Goal: Task Accomplishment & Management: Manage account settings

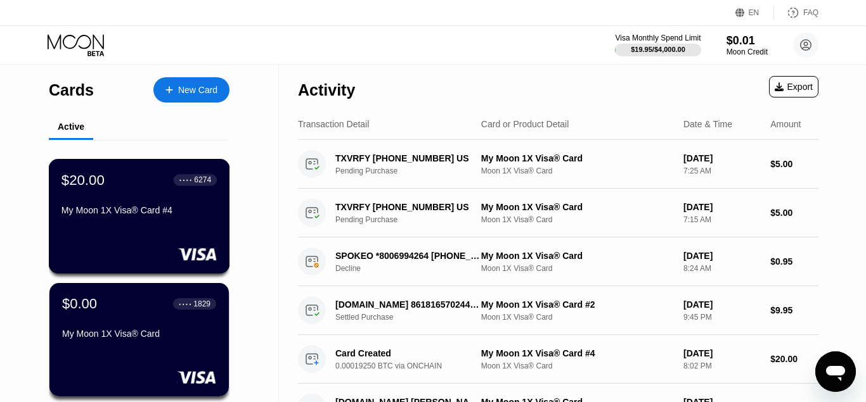
click at [117, 210] on div "My Moon 1X Visa® Card #4" at bounding box center [138, 210] width 155 height 10
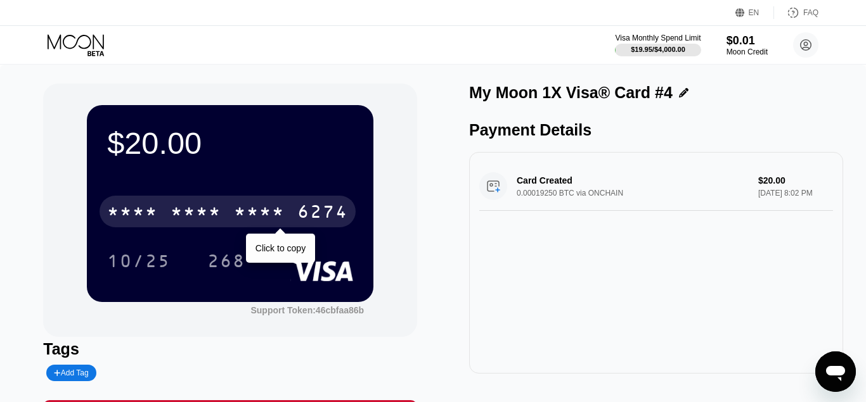
click at [312, 203] on div "* * * * * * * * * * * * 6274" at bounding box center [227, 212] width 256 height 32
click at [295, 207] on div "4513 6500 2907 6274" at bounding box center [227, 212] width 256 height 32
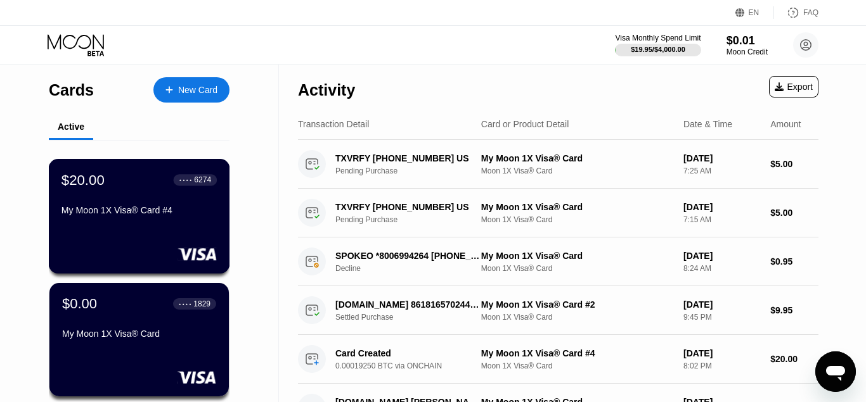
click at [156, 205] on div "$20.00 ● ● ● ● 6274 My Moon 1X Visa® Card #4" at bounding box center [138, 196] width 155 height 49
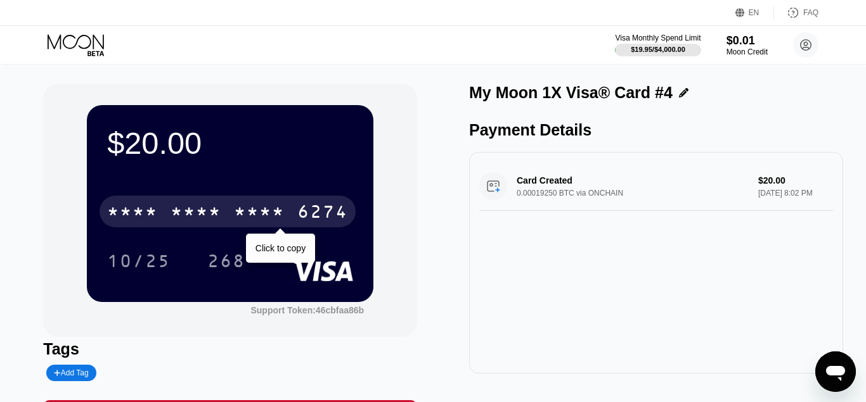
click at [297, 210] on div "* * * * * * * * * * * * 6274" at bounding box center [227, 212] width 256 height 32
